Goal: Transaction & Acquisition: Complete application form

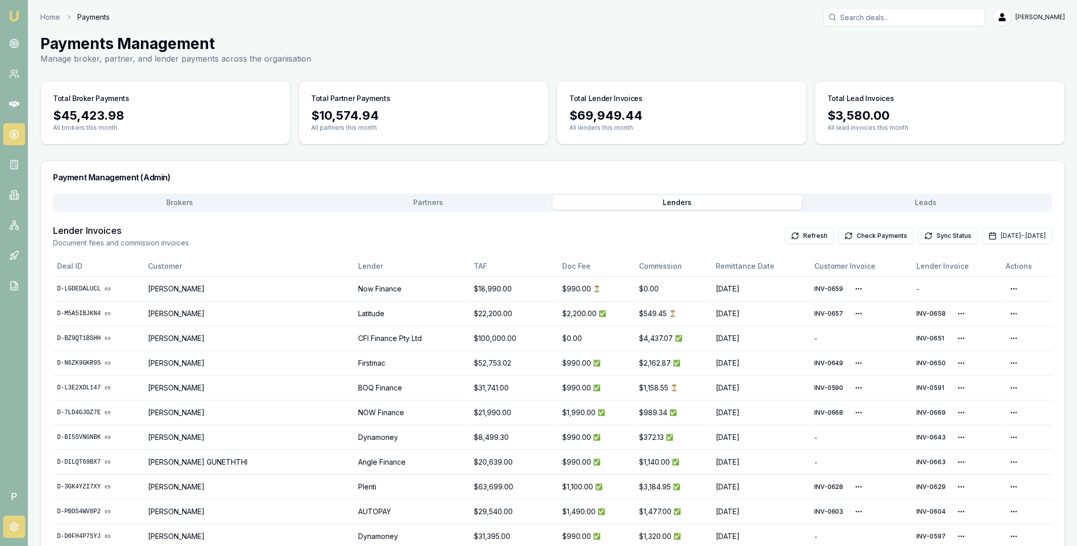
click at [14, 521] on link at bounding box center [14, 527] width 22 height 22
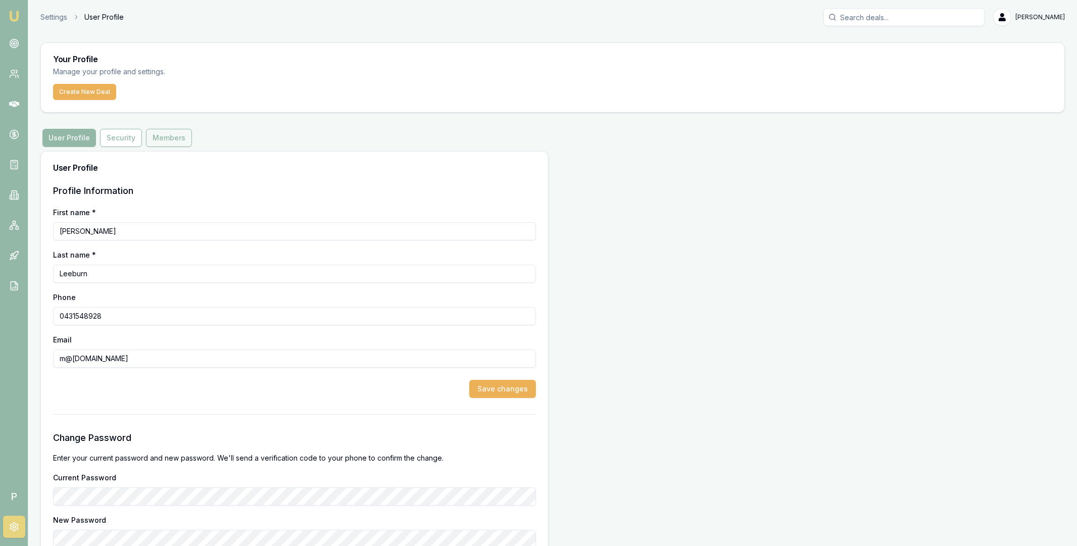
click at [160, 144] on button "Members" at bounding box center [169, 138] width 46 height 18
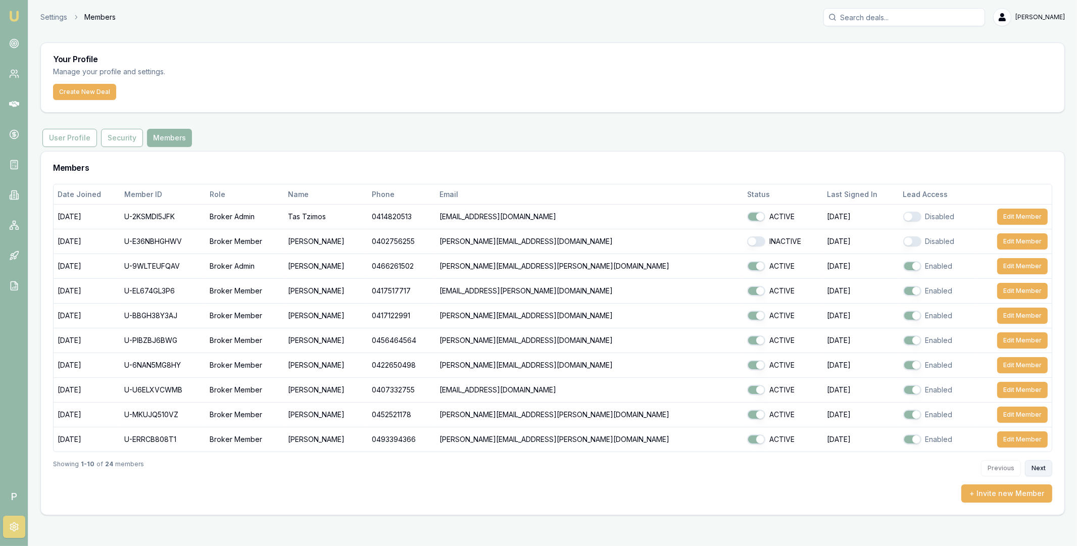
click at [1034, 467] on button "Next" at bounding box center [1038, 468] width 27 height 16
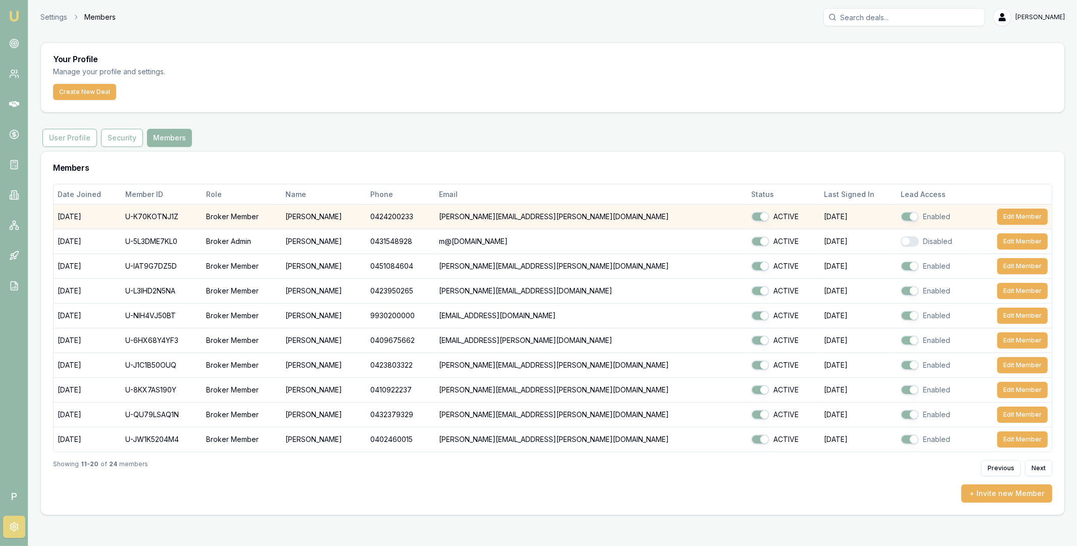
click at [161, 216] on td "U-K70KOTNJ1Z" at bounding box center [161, 217] width 81 height 25
copy td "U-K70KOTNJ1Z"
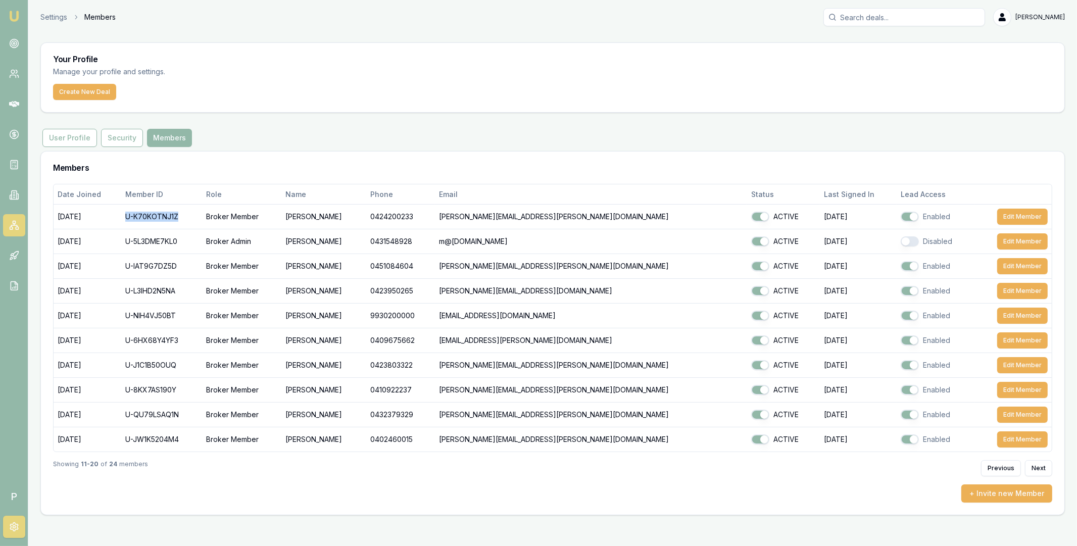
click at [18, 228] on icon at bounding box center [14, 225] width 10 height 10
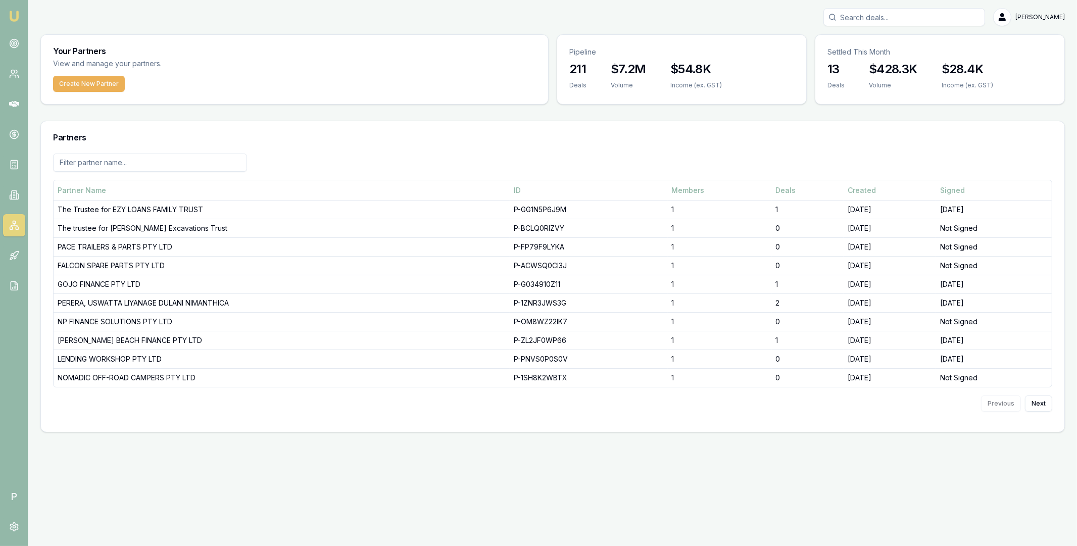
click at [152, 166] on input at bounding box center [150, 163] width 194 height 18
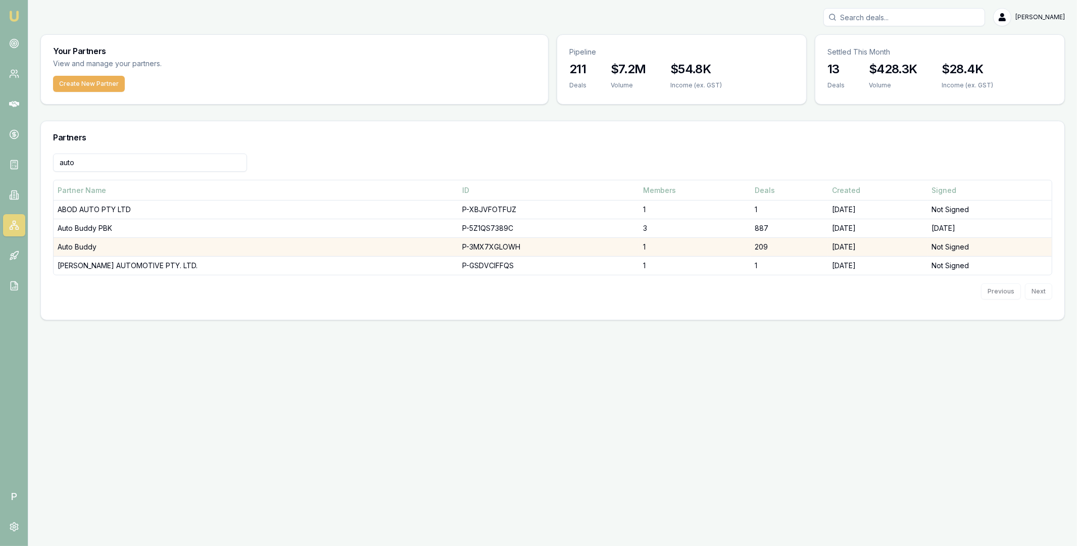
type input "auto"
click at [109, 247] on td "Auto Buddy" at bounding box center [256, 247] width 405 height 19
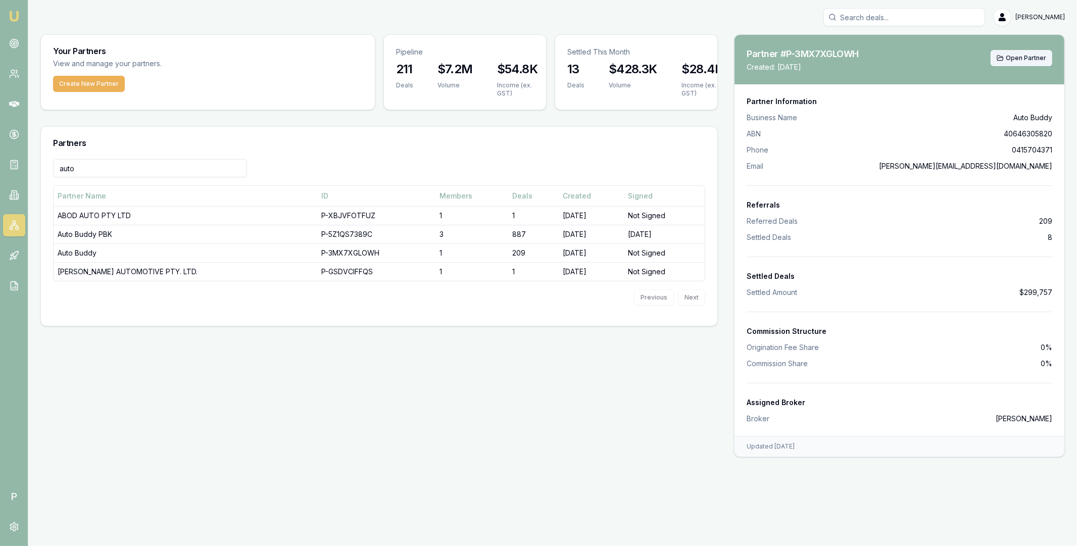
click at [1035, 56] on span "Open Partner" at bounding box center [1026, 58] width 40 height 8
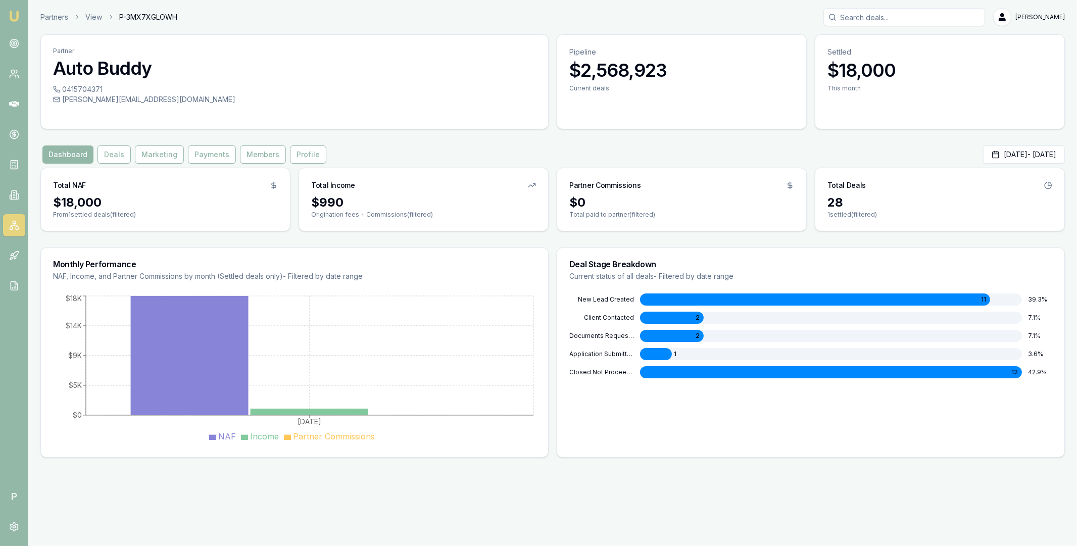
click at [145, 17] on span "P-3MX7XGLOWH" at bounding box center [148, 17] width 58 height 10
copy span "P-3MX7XGLOWH"
click at [11, 47] on circle at bounding box center [14, 43] width 9 height 9
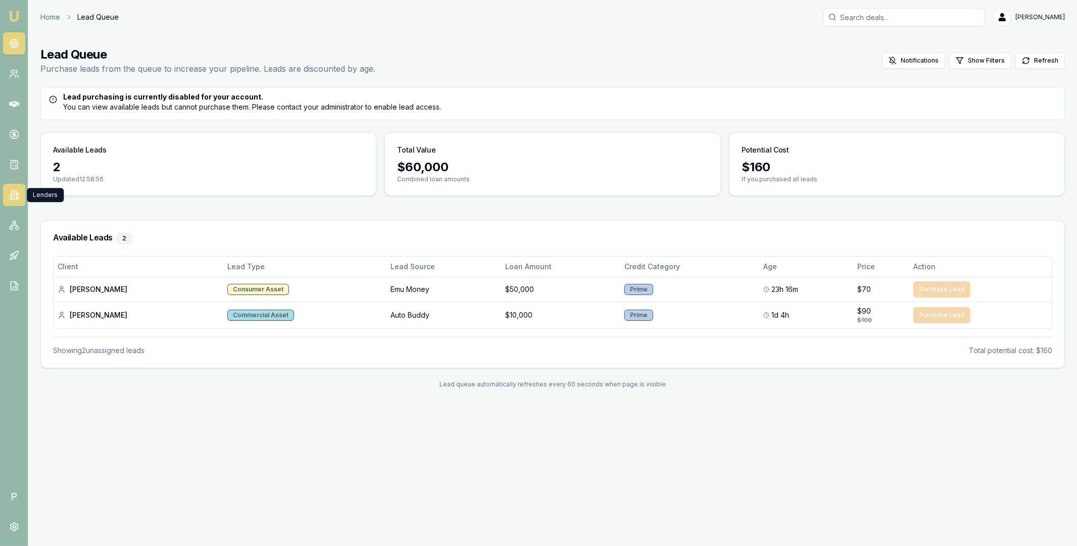
click at [15, 188] on link at bounding box center [14, 195] width 22 height 22
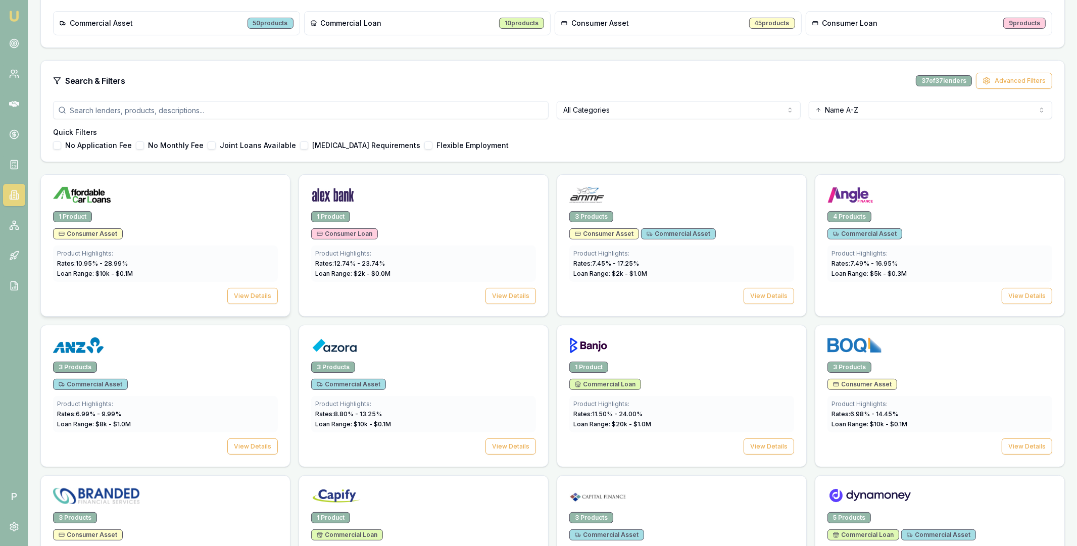
scroll to position [251, 0]
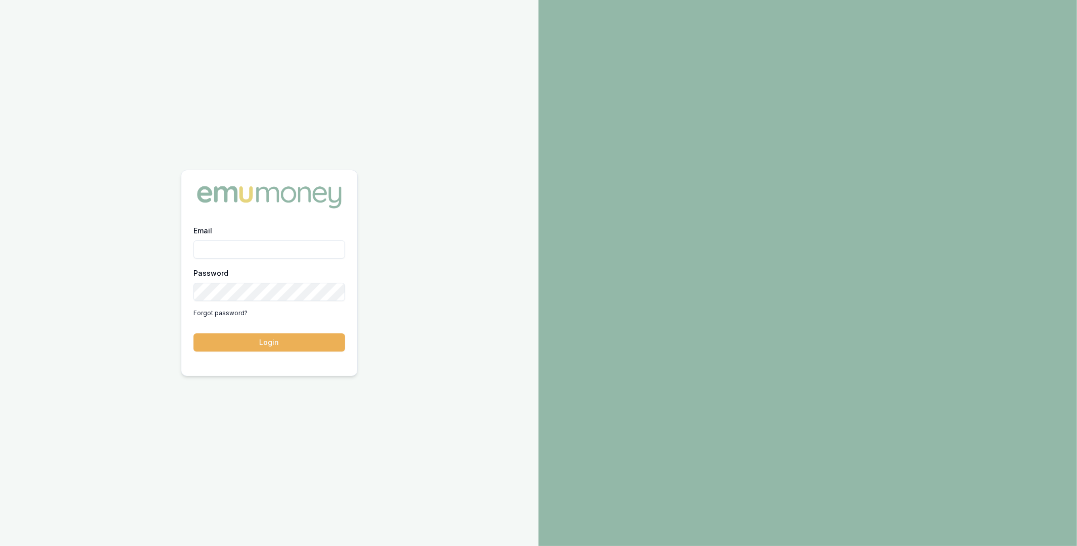
click at [281, 246] on input "Email" at bounding box center [269, 249] width 152 height 18
type input "m@[DOMAIN_NAME]"
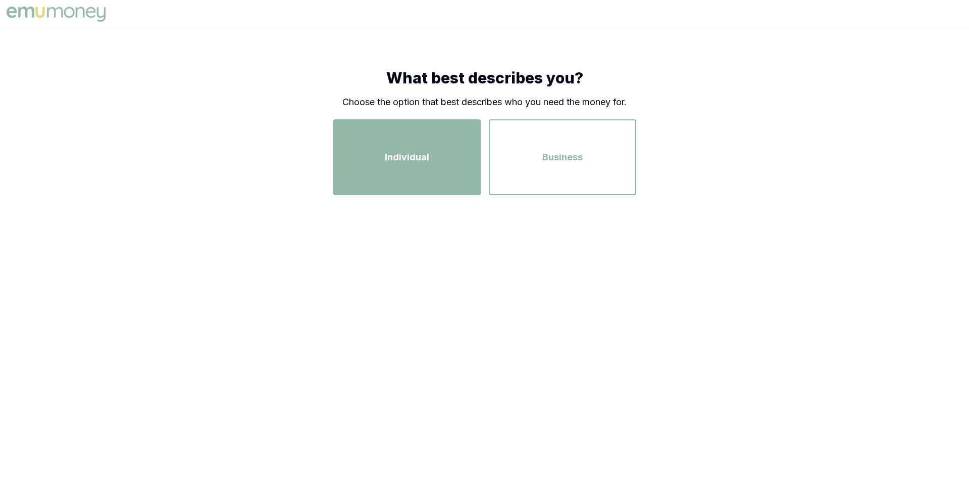
click at [441, 151] on div "Individual" at bounding box center [407, 157] width 129 height 58
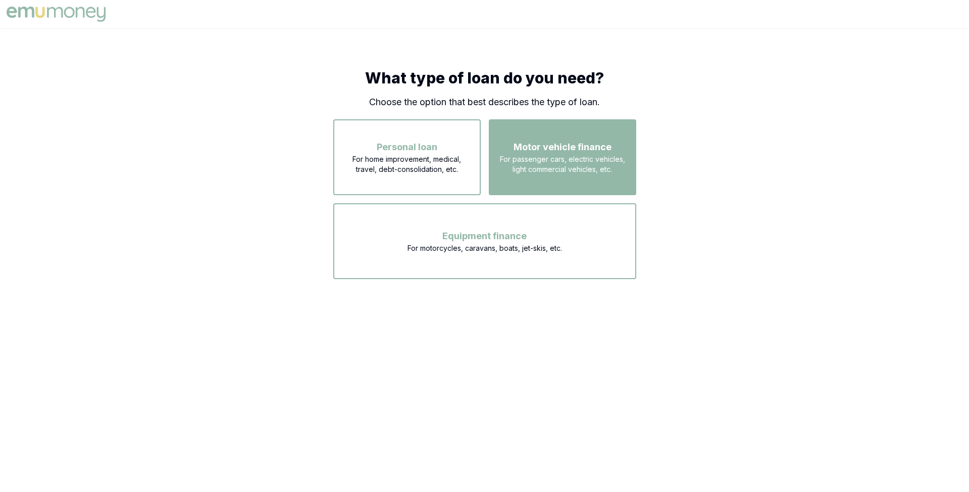
click at [523, 166] on span "For passenger cars, electric vehicles, light commercial vehicles, etc." at bounding box center [562, 164] width 129 height 20
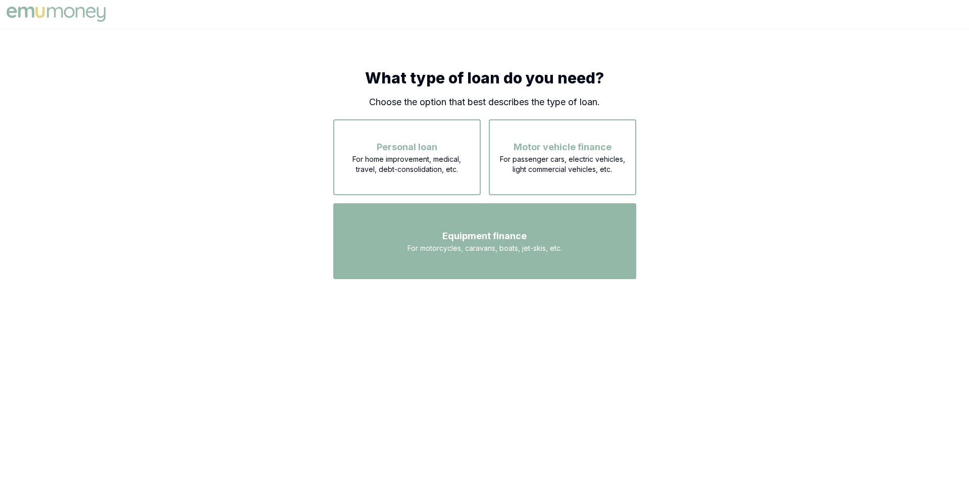
click at [482, 238] on span "Equipment finance" at bounding box center [485, 236] width 84 height 14
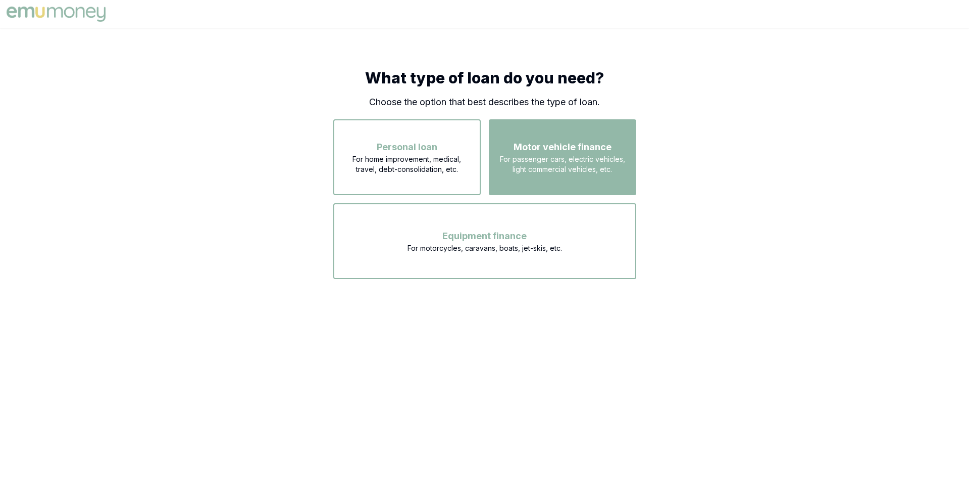
click at [535, 152] on span "Motor vehicle finance" at bounding box center [563, 147] width 98 height 14
click at [531, 144] on span "Motor vehicle finance" at bounding box center [563, 147] width 98 height 14
